Goal: Obtain resource: Download file/media

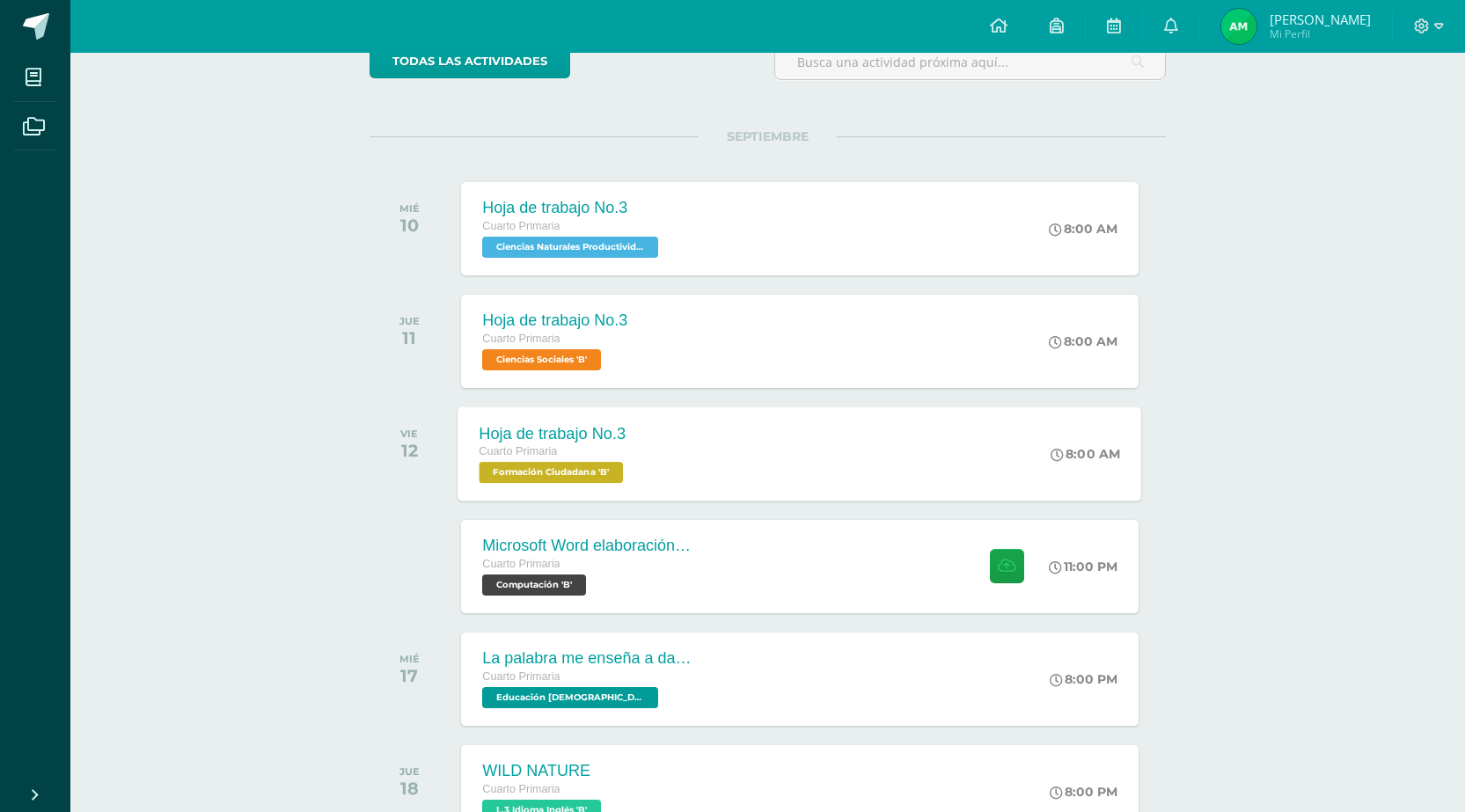
scroll to position [253, 0]
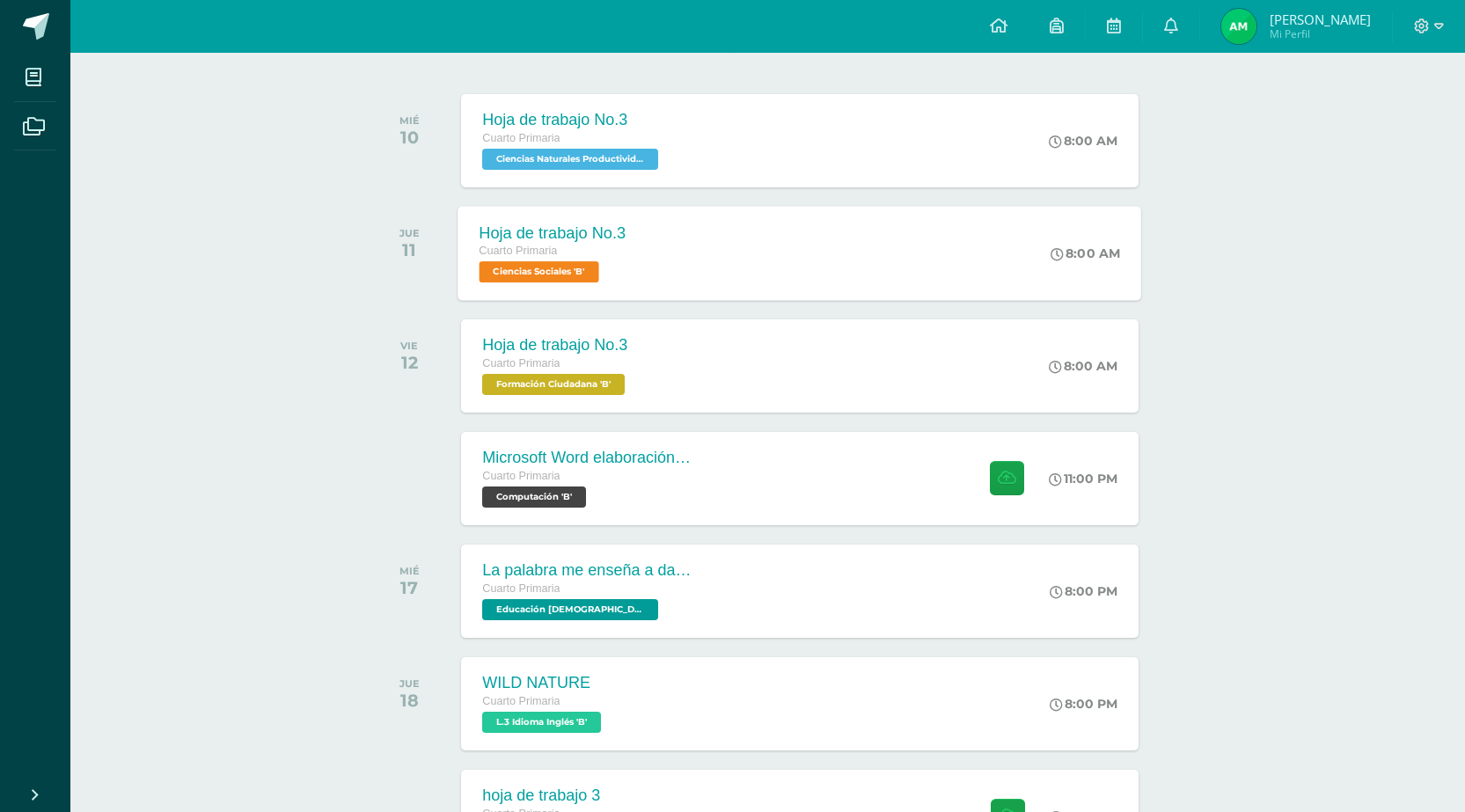
click at [733, 236] on div "Hoja de trabajo No.3 Cuarto Primaria Ciencias Sociales 'B' 8:00 AM Hoja de trab…" at bounding box center [799, 253] width 683 height 94
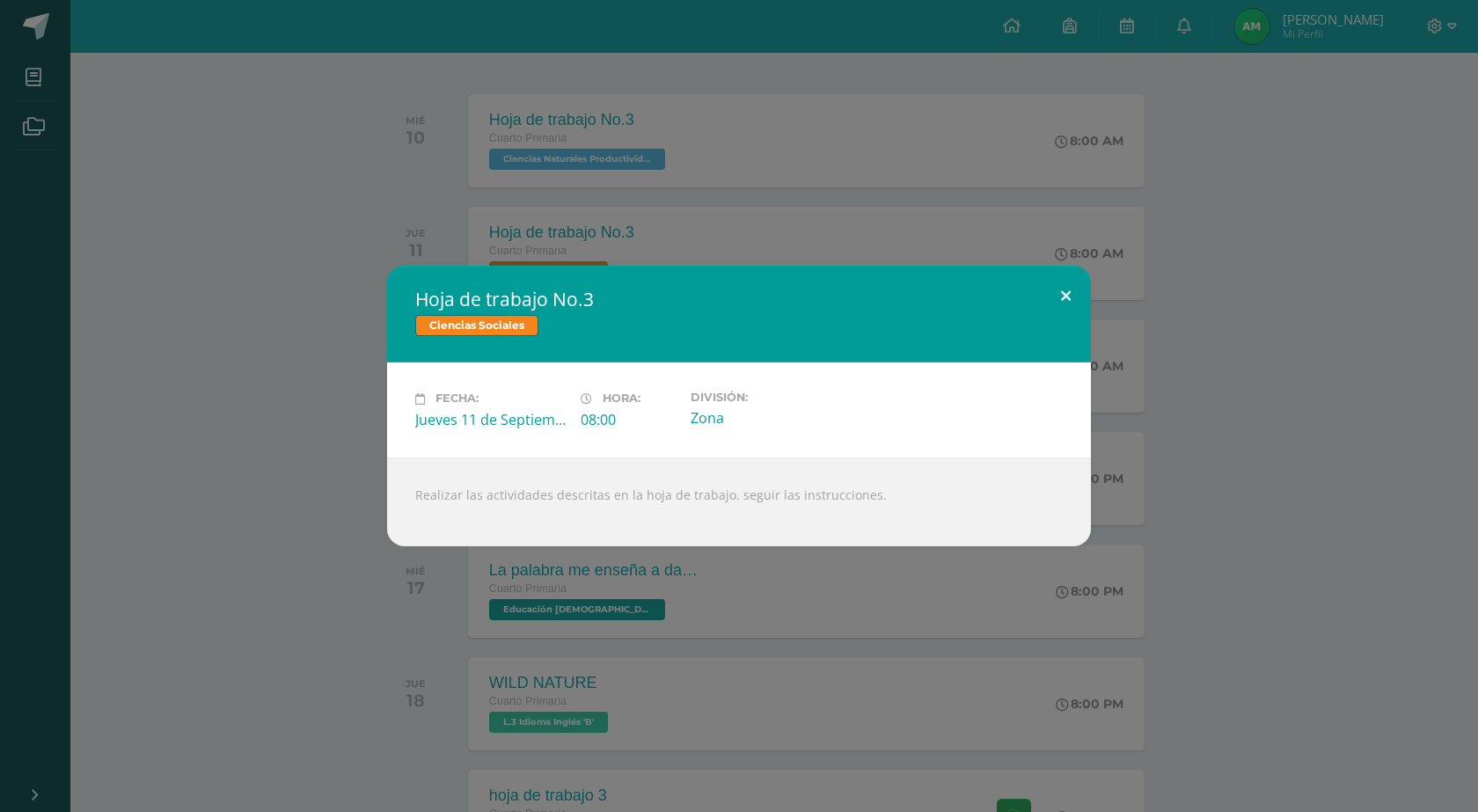
click at [1072, 279] on button at bounding box center [1066, 295] width 51 height 60
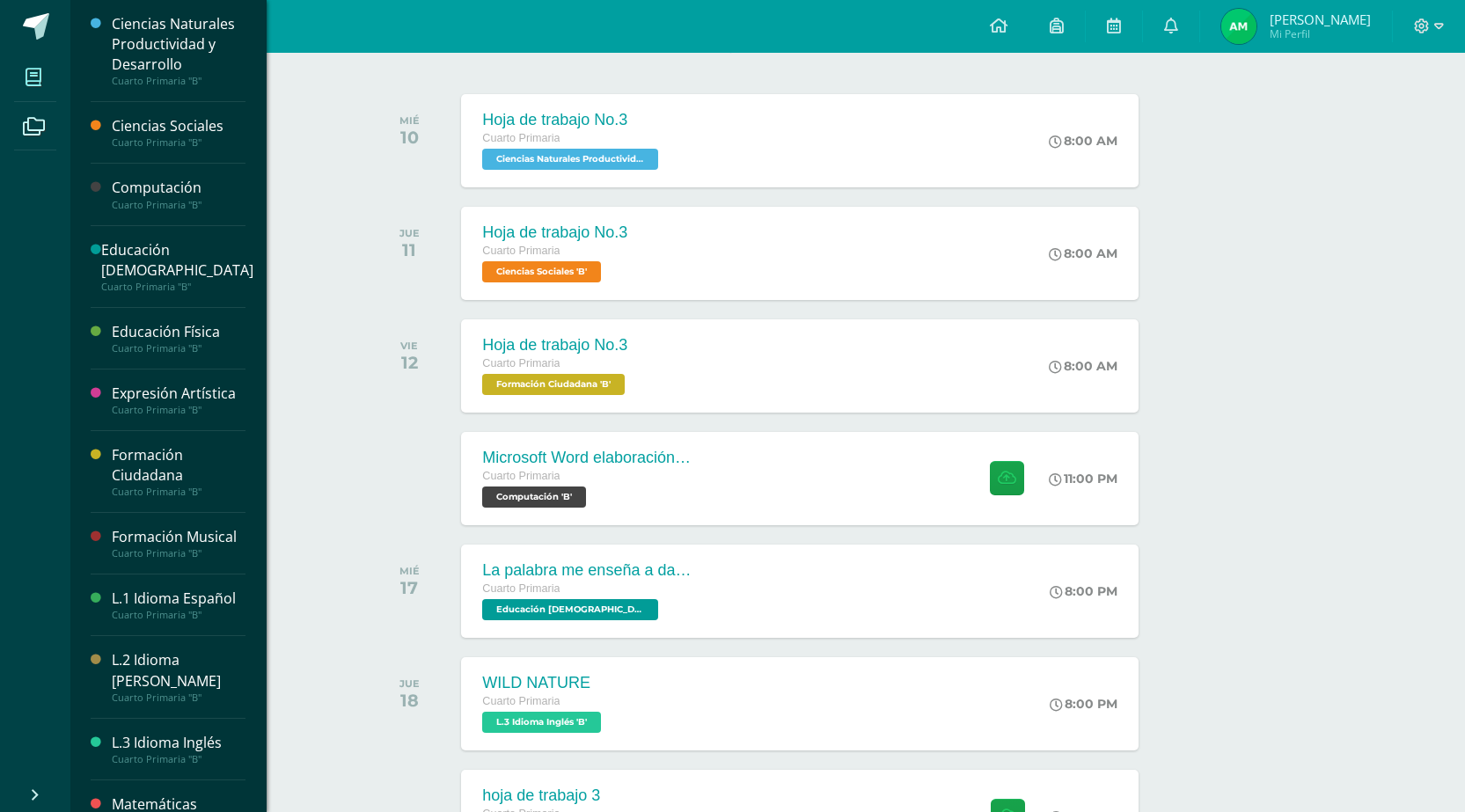
click at [51, 73] on span at bounding box center [33, 76] width 40 height 40
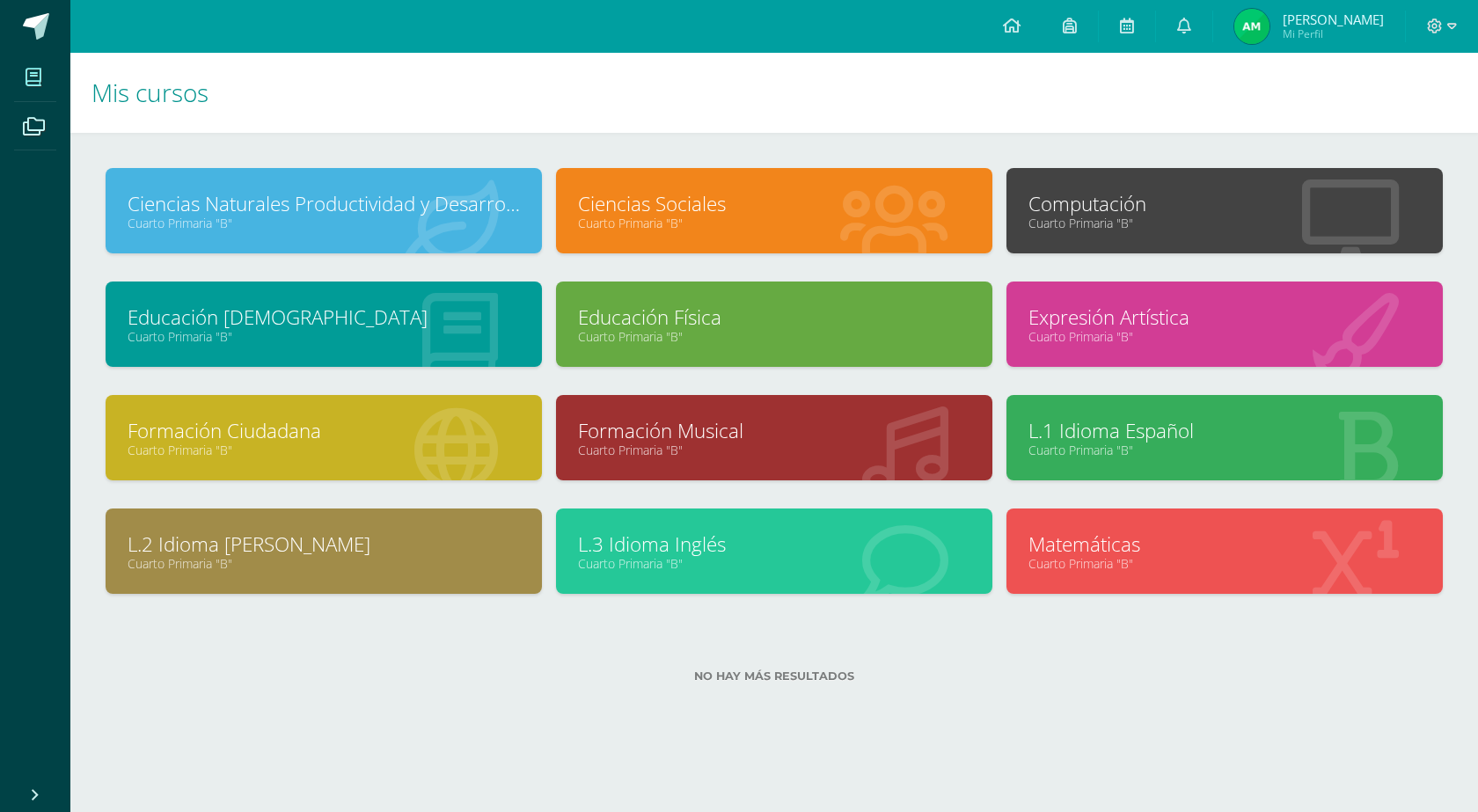
click at [802, 240] on div at bounding box center [894, 212] width 196 height 118
click at [725, 224] on link "Cuarto Primaria "B"" at bounding box center [773, 223] width 393 height 17
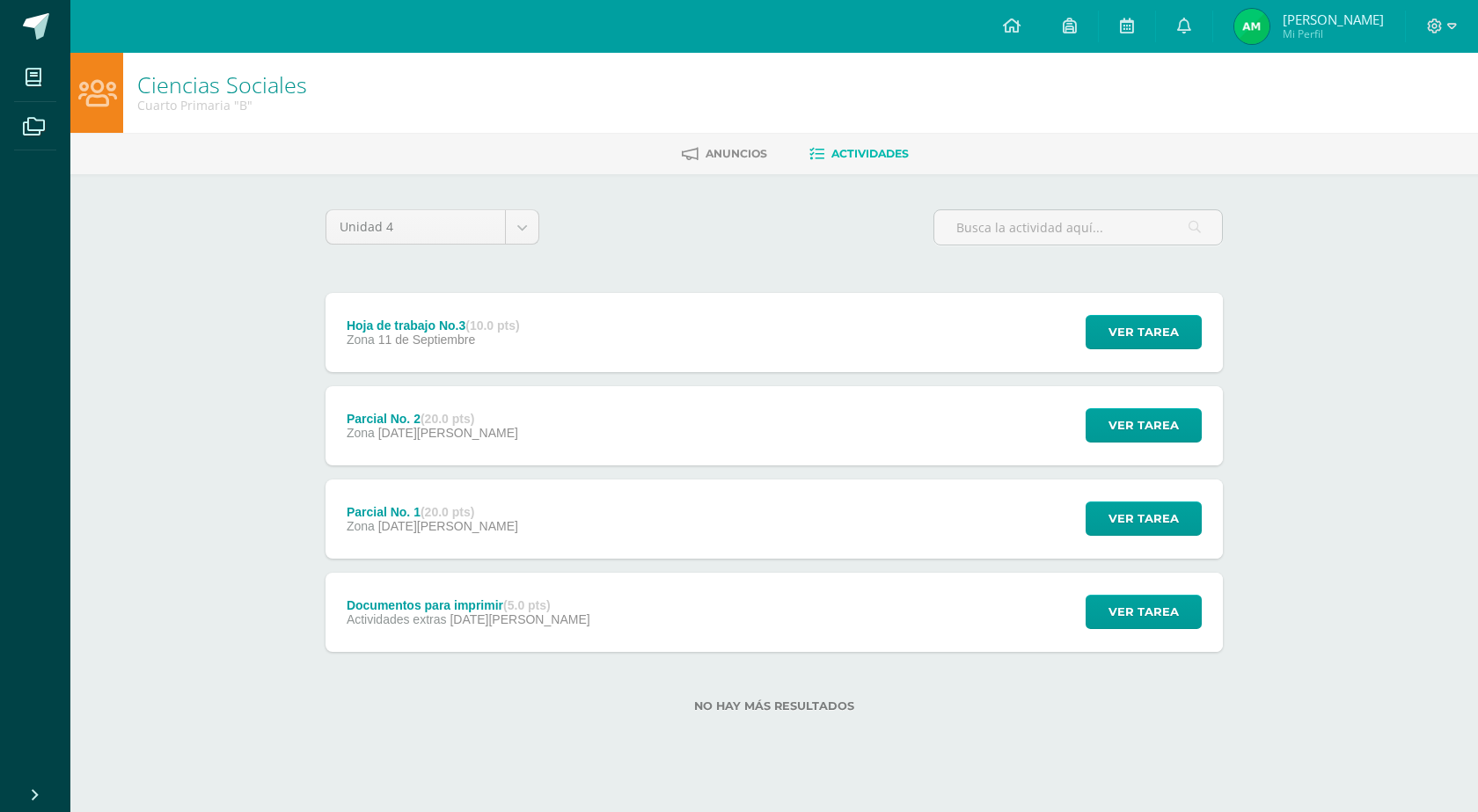
click at [1078, 369] on div "Ver tarea" at bounding box center [1141, 333] width 164 height 79
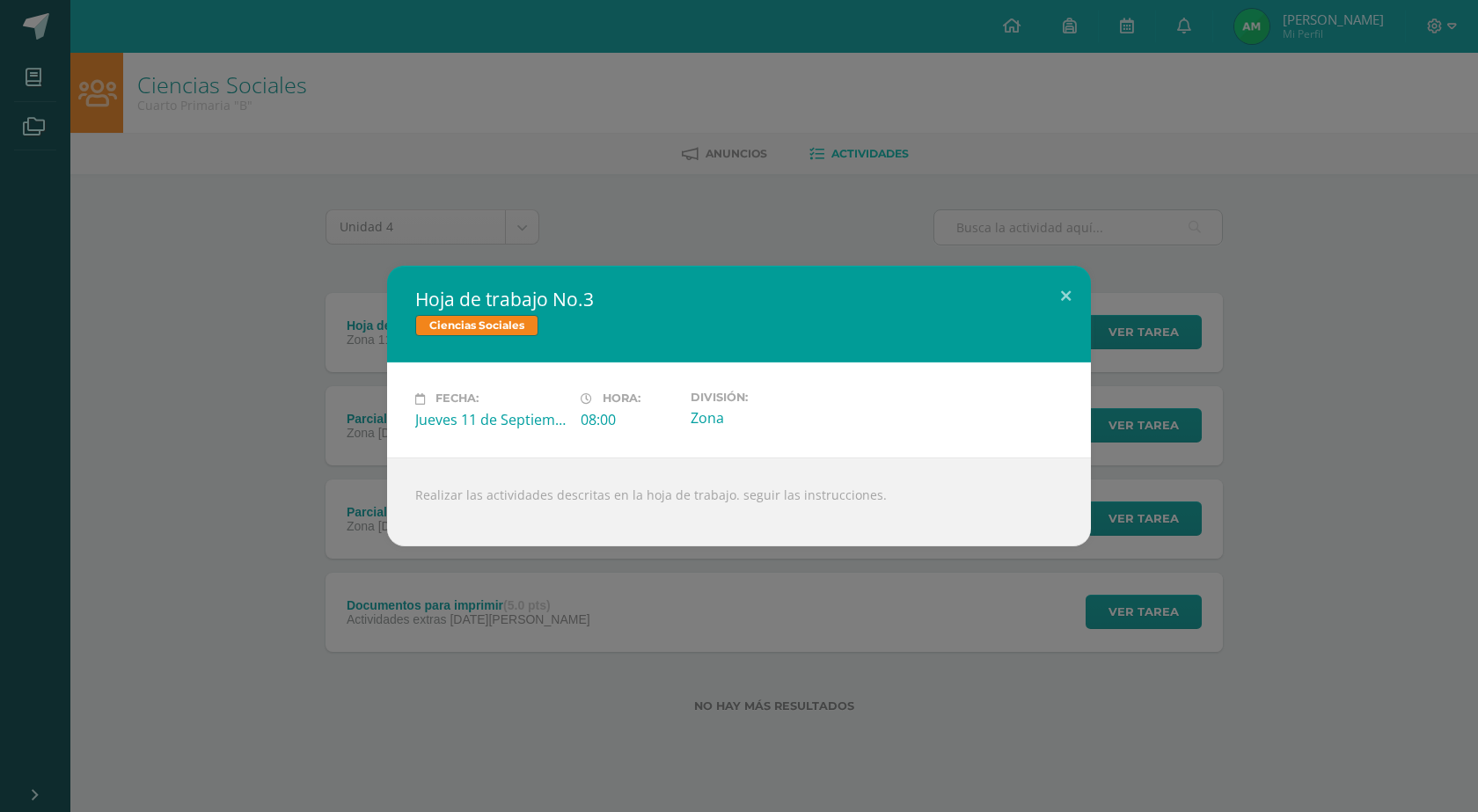
click at [1142, 335] on div "Hoja de trabajo No.3 Ciencias Sociales Fecha: Jueves 11 de Septiembre Hora: 08:…" at bounding box center [739, 406] width 1464 height 280
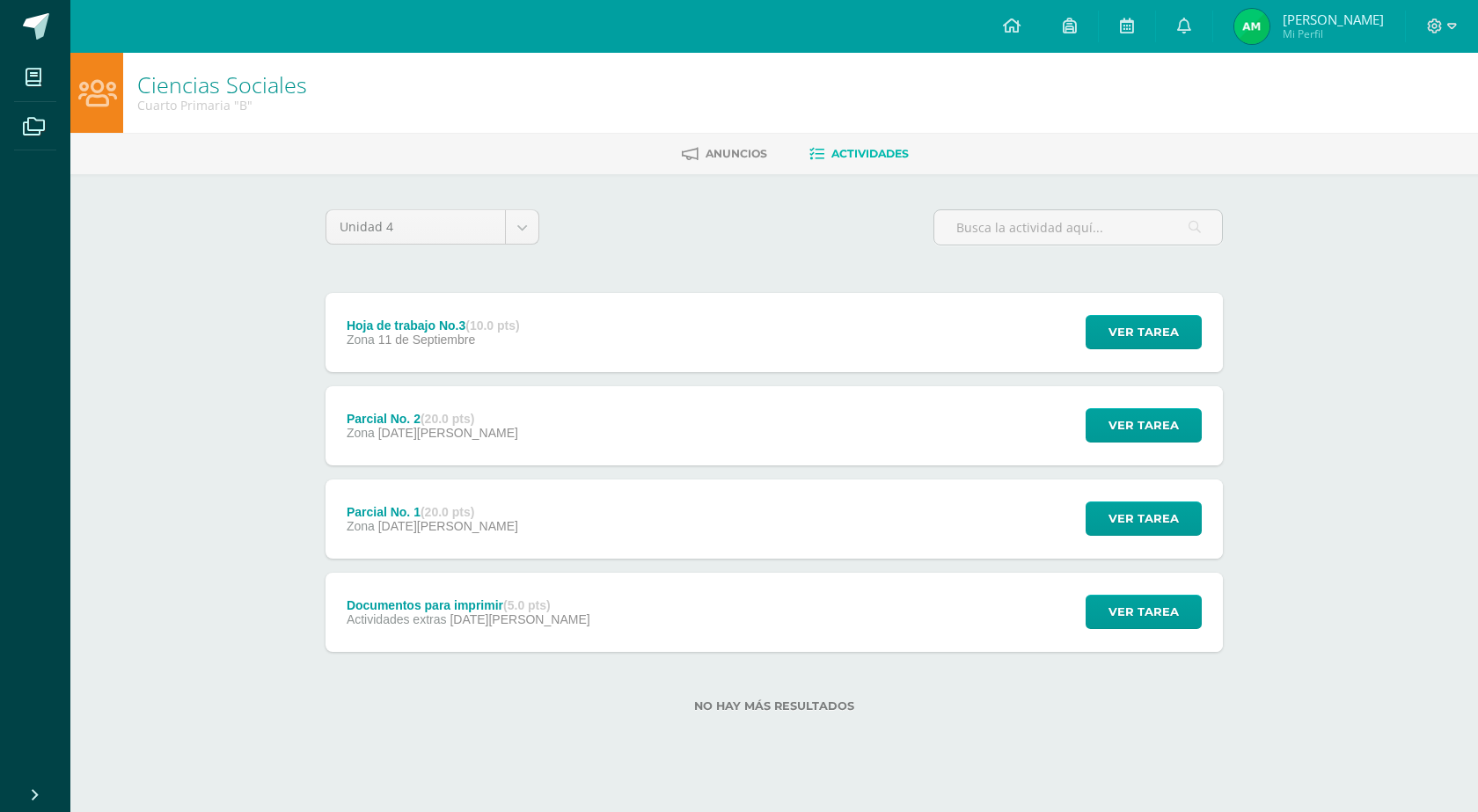
click at [1142, 335] on div "Hoja de trabajo No.3 Ciencias Sociales Fecha: Jueves 11 de Septiembre Hora: 08:…" at bounding box center [739, 406] width 1464 height 280
click at [1002, 323] on div "Hoja de trabajo No.3 (10.0 pts) Zona 11 de Septiembre Ver tarea Hoja de trabajo…" at bounding box center [774, 333] width 898 height 79
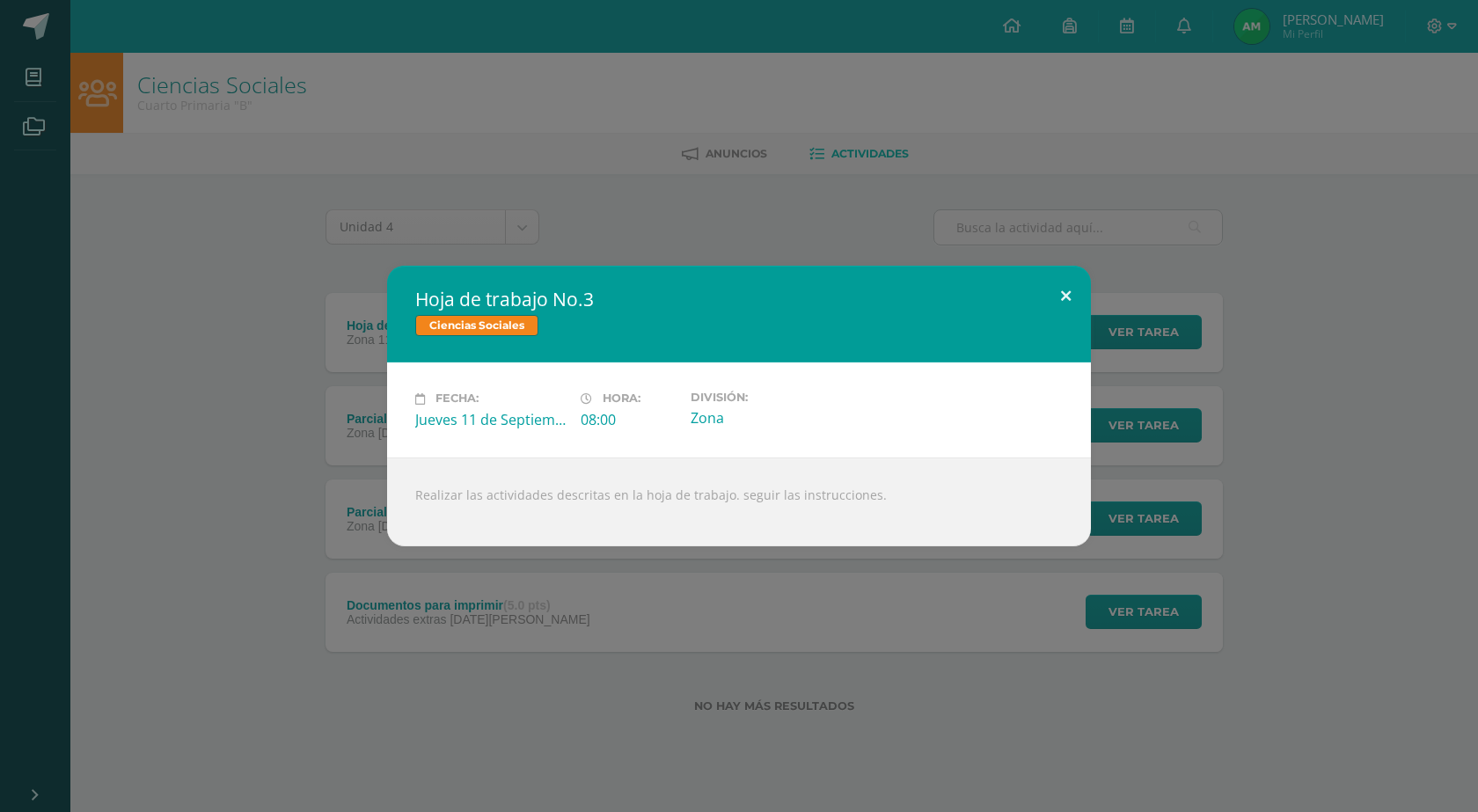
click at [1071, 306] on button at bounding box center [1066, 295] width 51 height 60
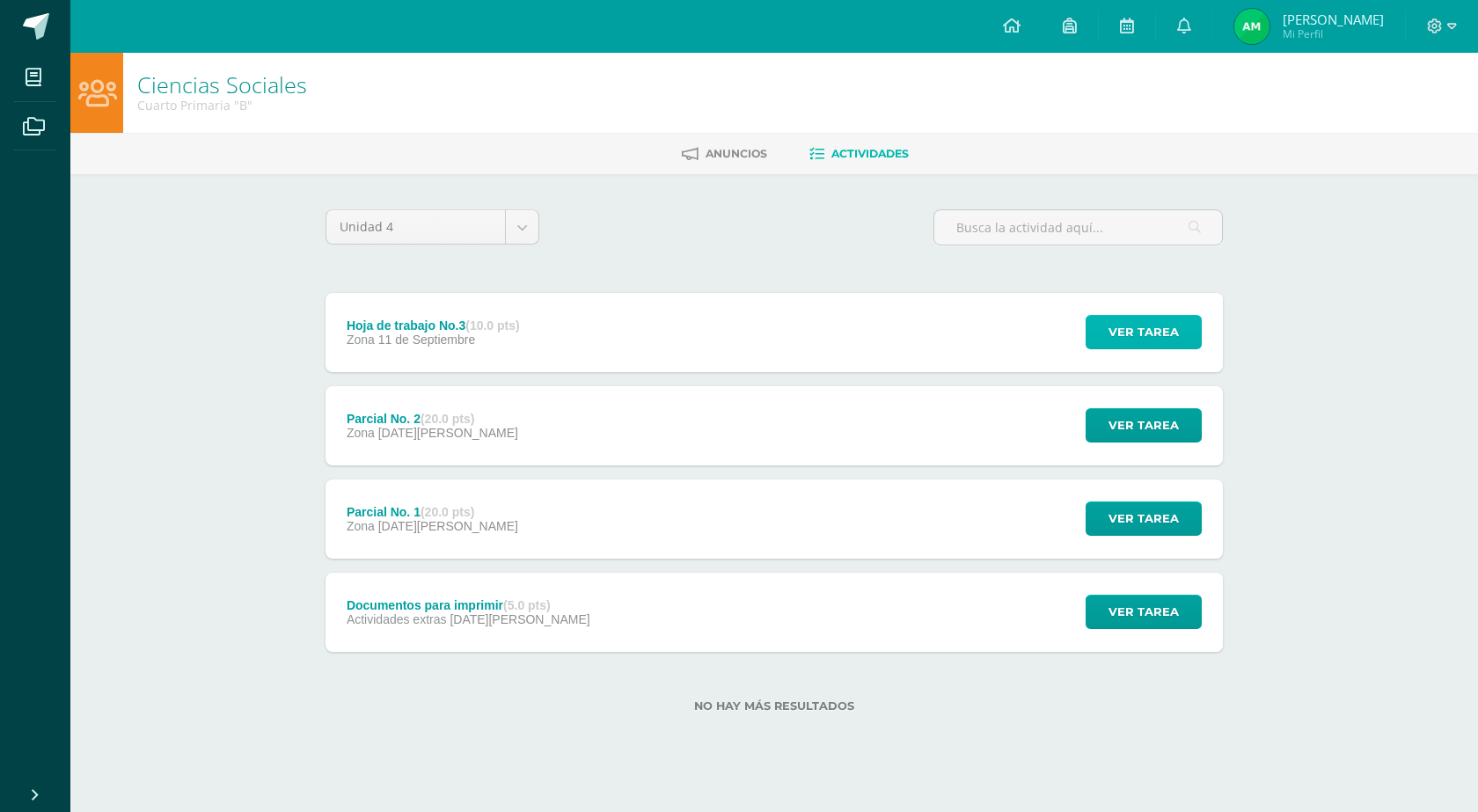
click at [1146, 332] on span "Ver tarea" at bounding box center [1143, 331] width 71 height 32
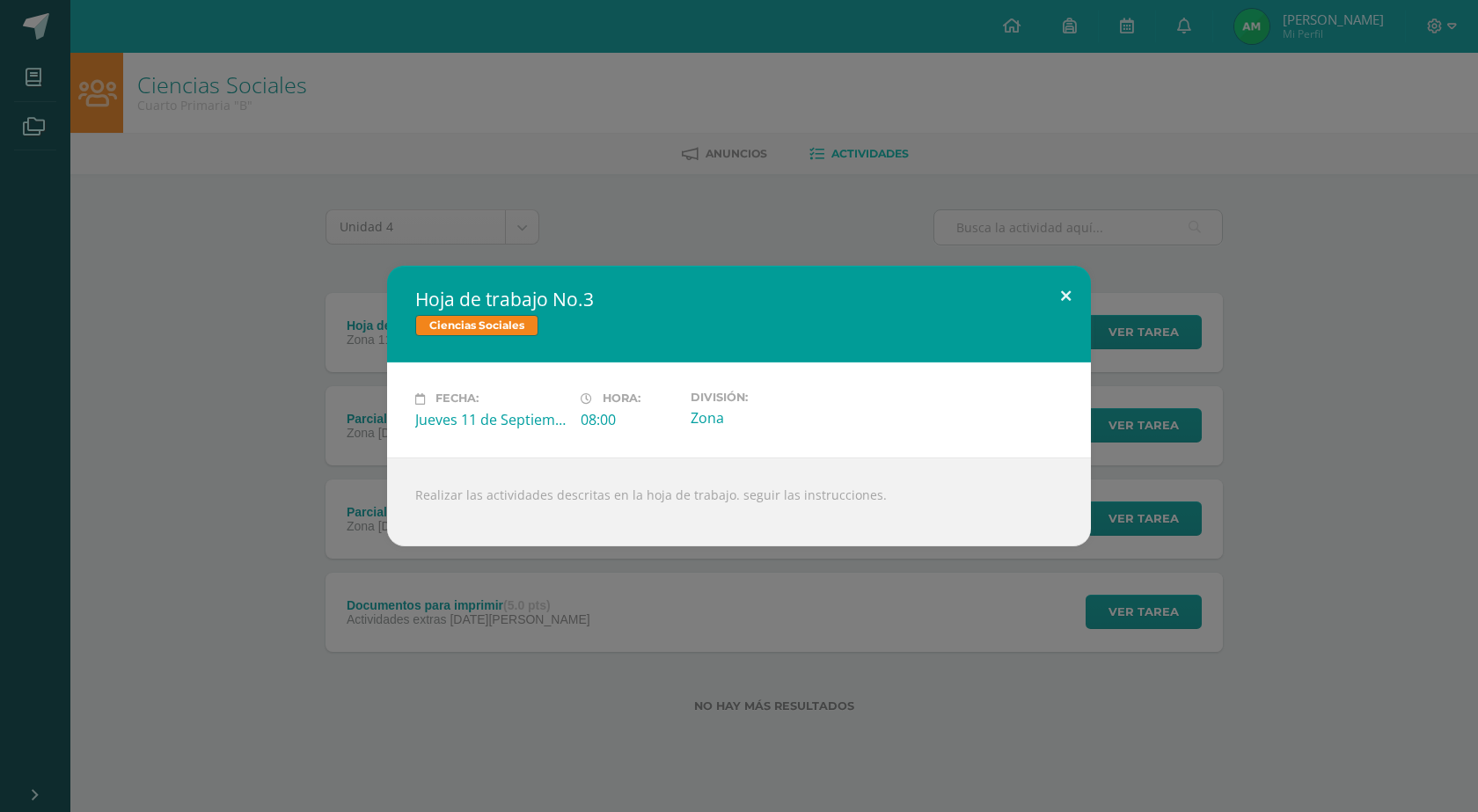
click at [1083, 299] on button at bounding box center [1066, 295] width 51 height 60
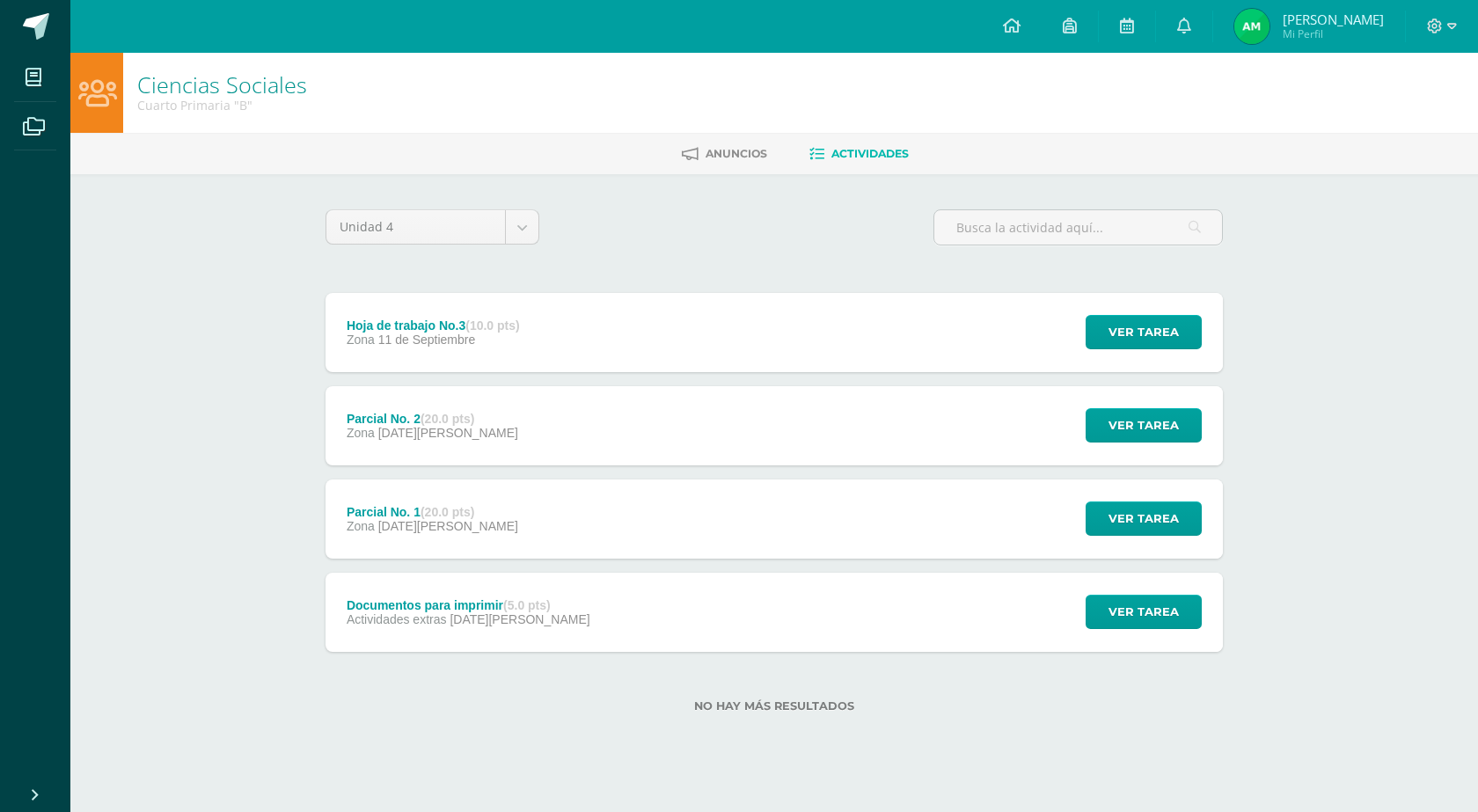
click at [1087, 630] on div "Ver tarea" at bounding box center [1141, 612] width 164 height 79
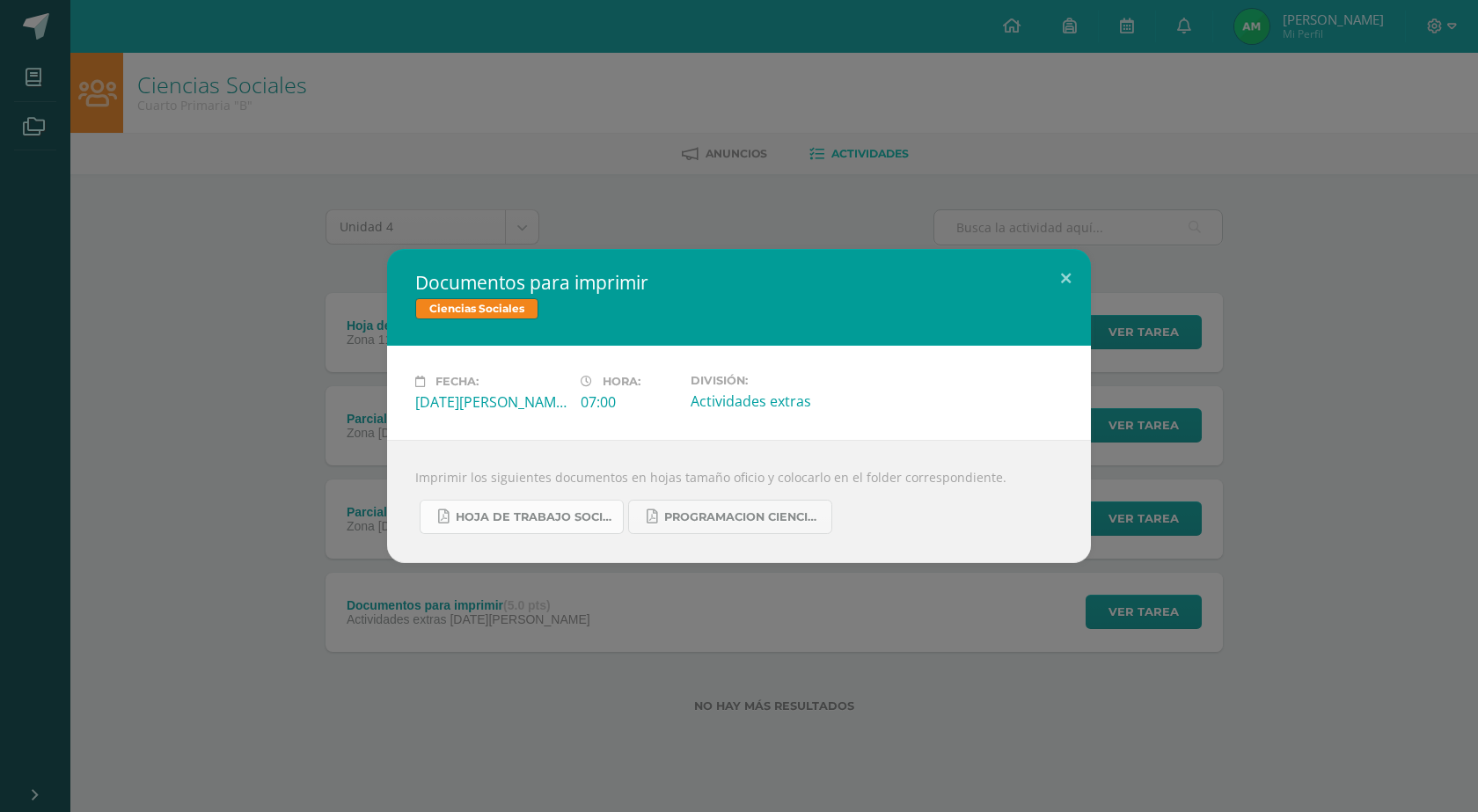
click at [580, 525] on link "hoja de trabajo sociales cuarta unidad.pdf" at bounding box center [521, 516] width 204 height 34
